Goal: Task Accomplishment & Management: Use online tool/utility

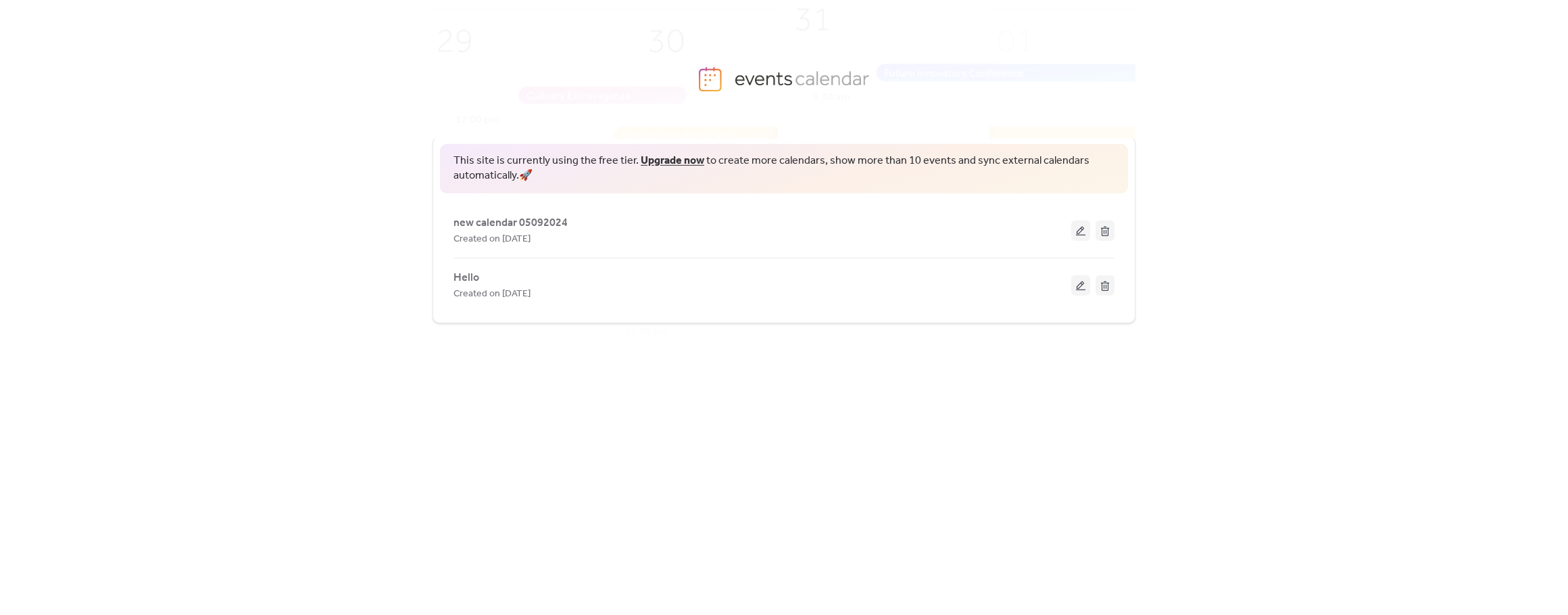
click at [499, 222] on span "new calendar 05092024" at bounding box center [510, 223] width 114 height 16
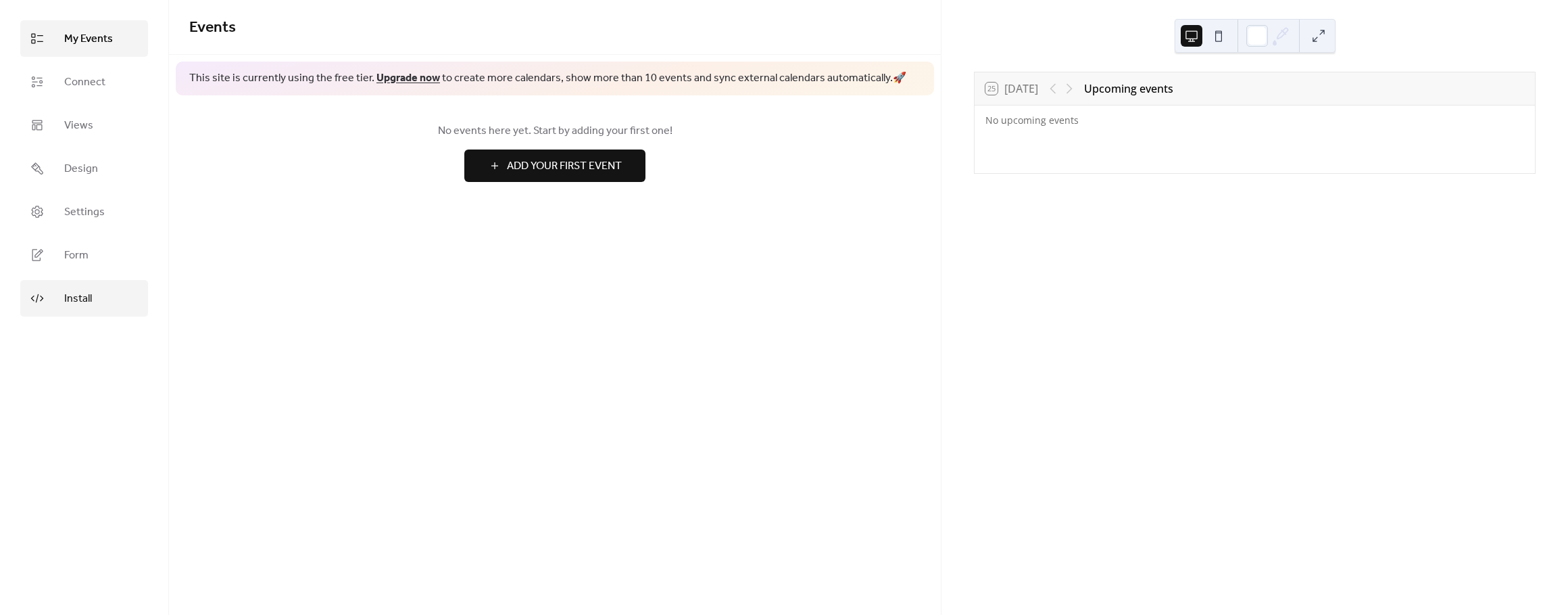
click at [83, 299] on span "Install" at bounding box center [78, 299] width 28 height 16
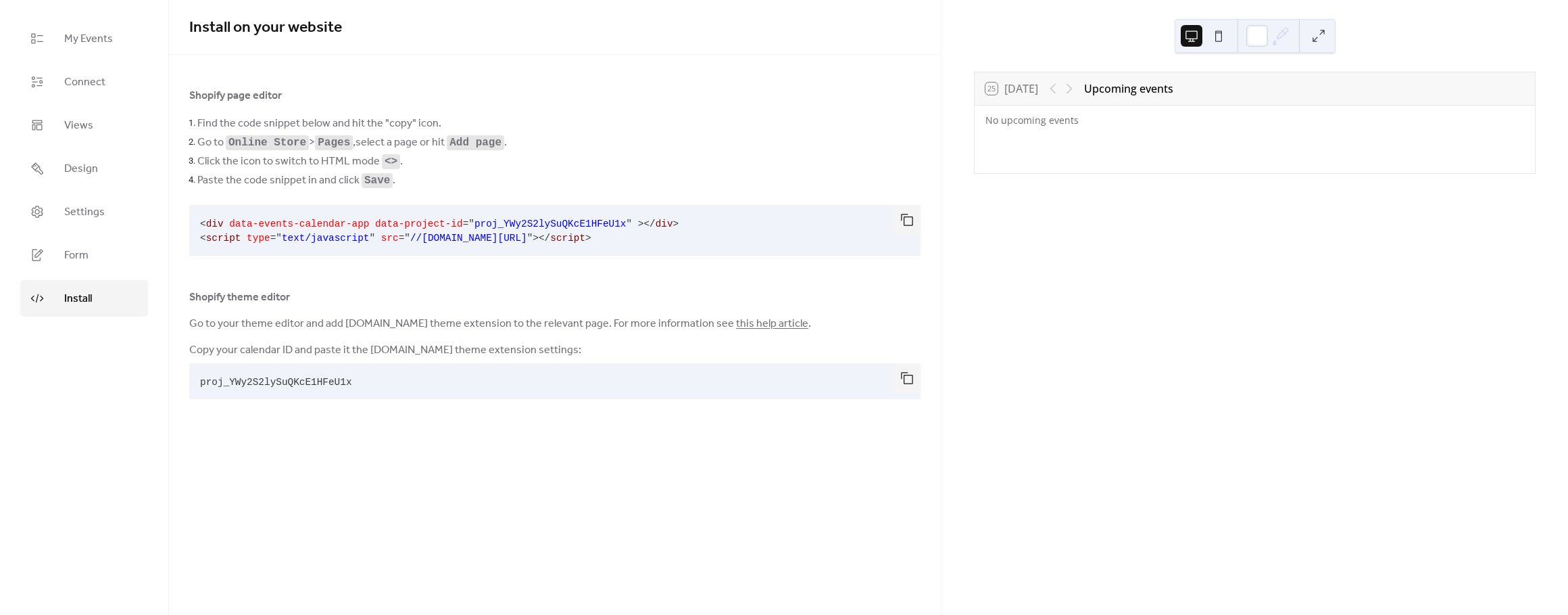
click at [311, 380] on span "proj_YWy2S2lySuQKcE1HFeU1x" at bounding box center [276, 382] width 152 height 11
copy span "proj_YWy2S2lySuQKcE1HFeU1x"
